Goal: Check status: Check status

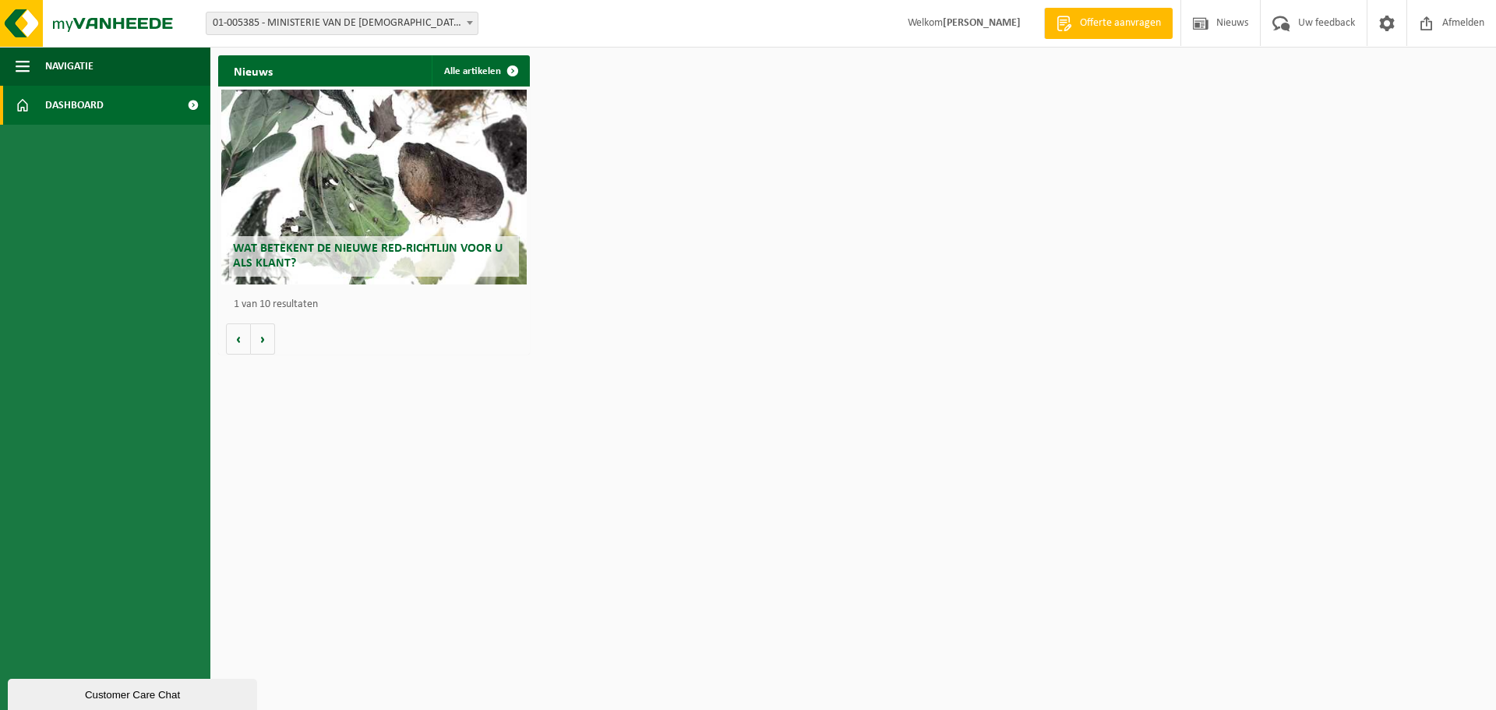
click at [462, 23] on span at bounding box center [470, 22] width 16 height 20
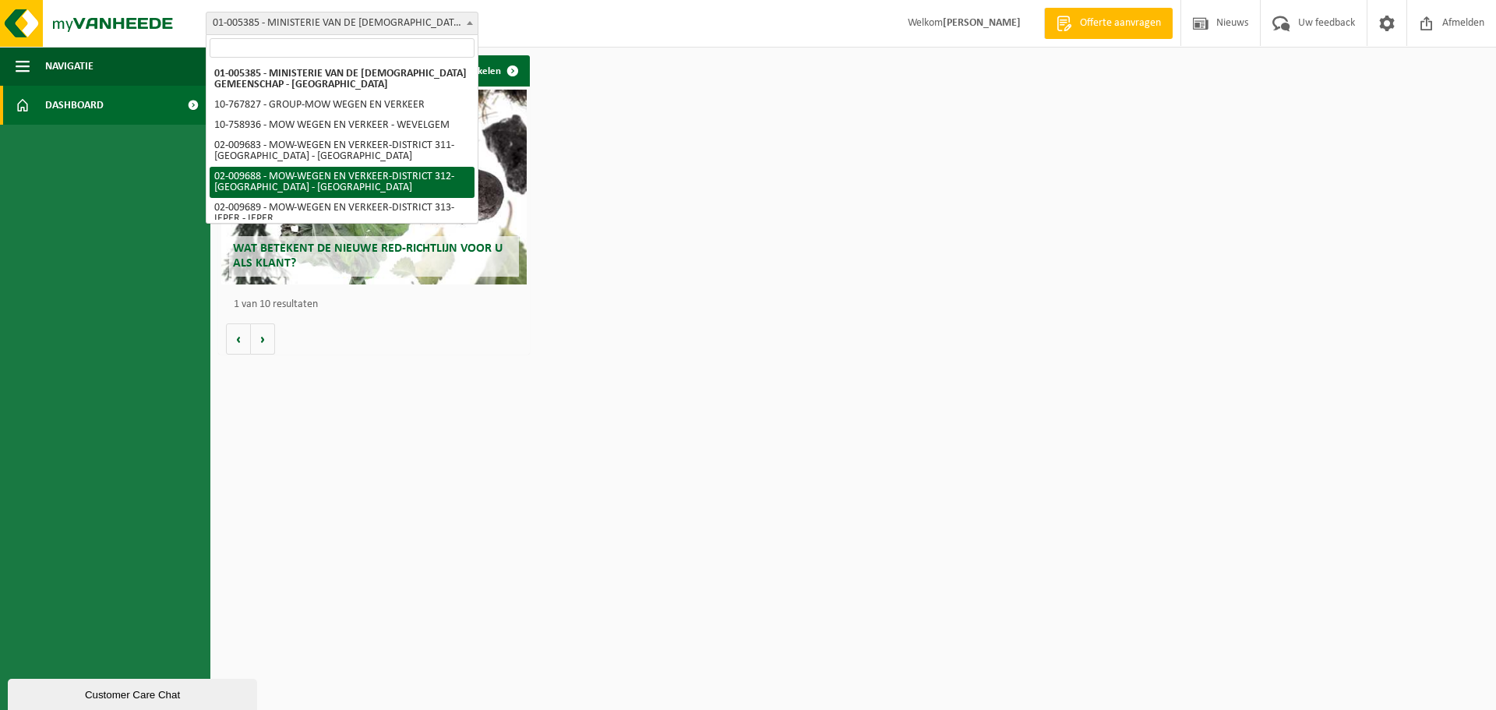
select select "1850"
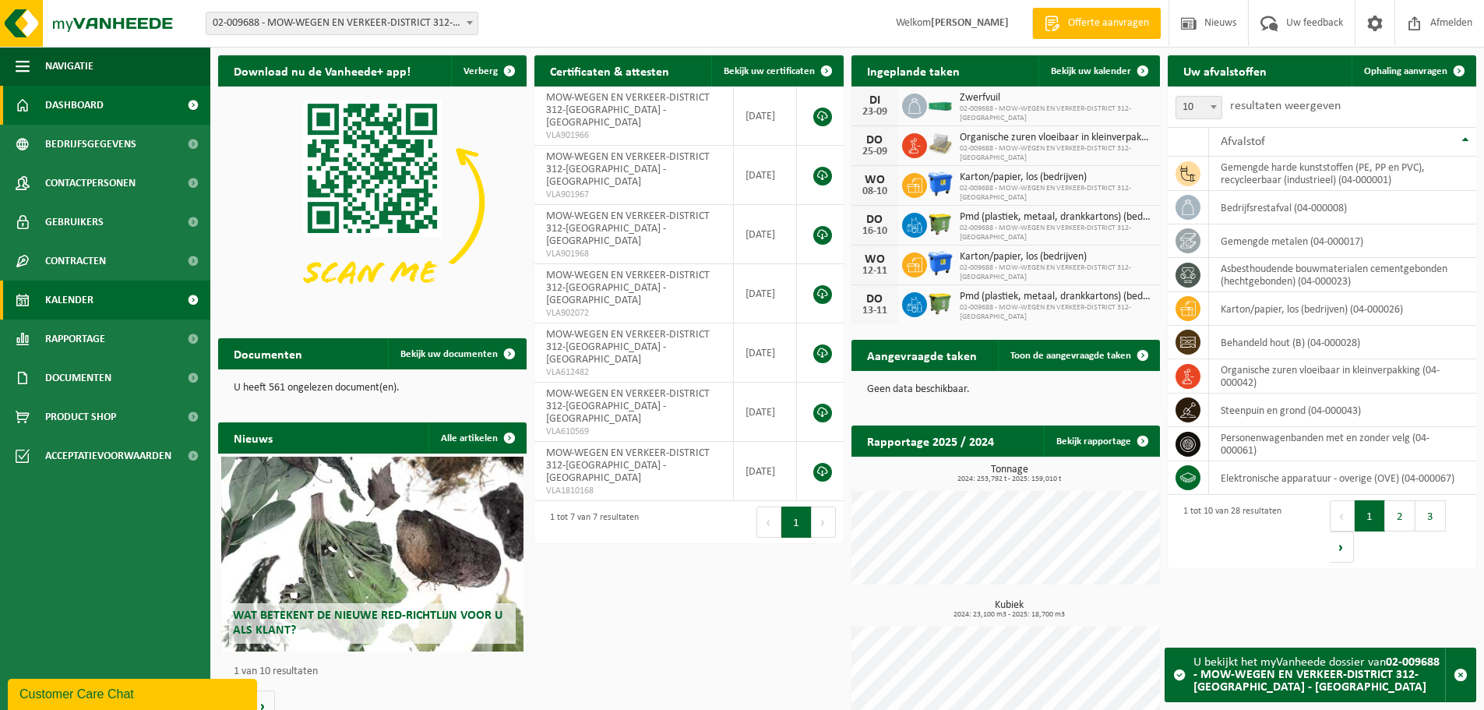
click at [48, 294] on span "Kalender" at bounding box center [69, 300] width 48 height 39
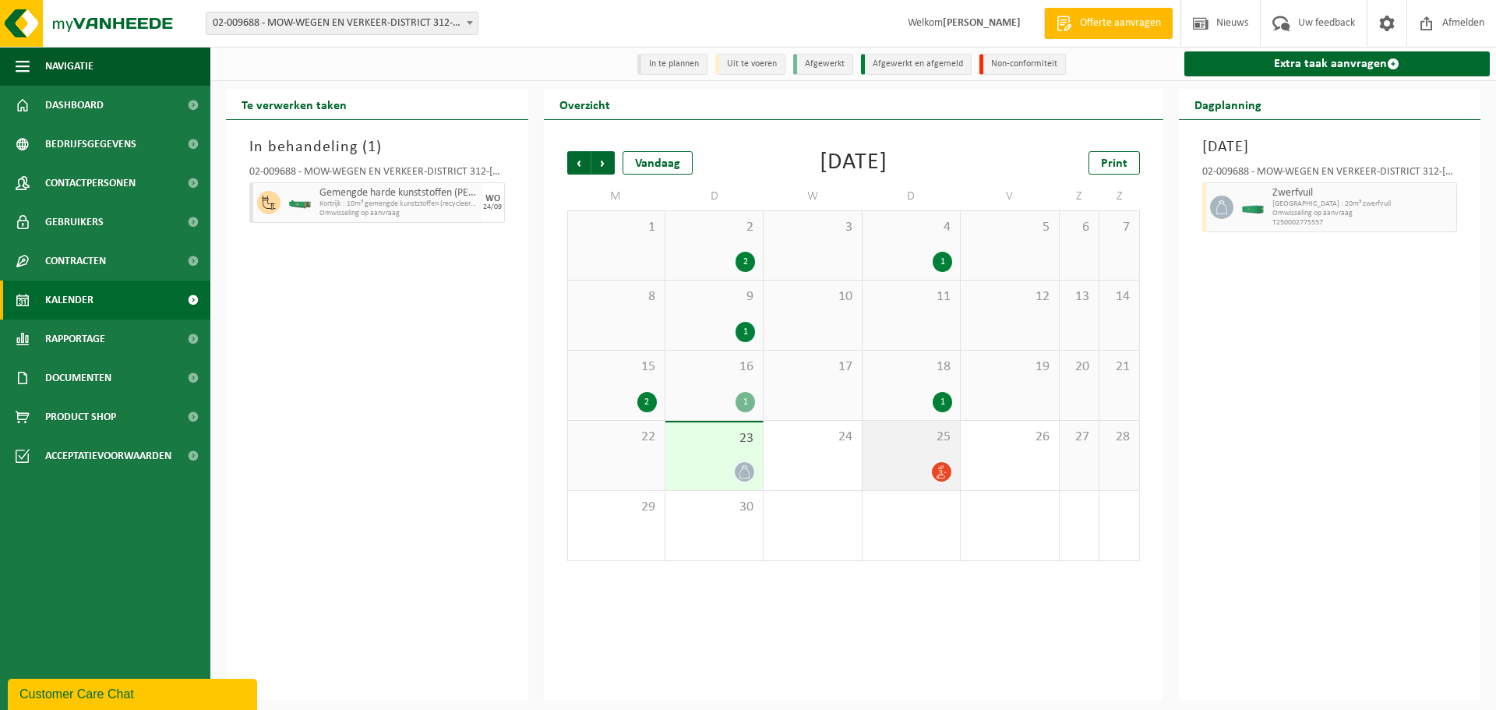
click at [895, 477] on div at bounding box center [911, 471] width 82 height 21
click at [724, 454] on div "23" at bounding box center [713, 456] width 97 height 68
click at [925, 403] on div "1" at bounding box center [911, 402] width 82 height 20
